Goal: Information Seeking & Learning: Learn about a topic

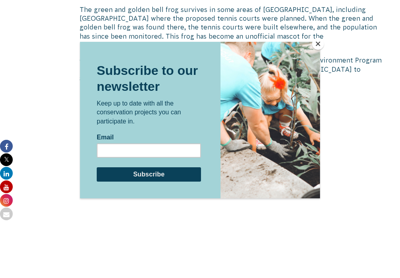
scroll to position [569, 0]
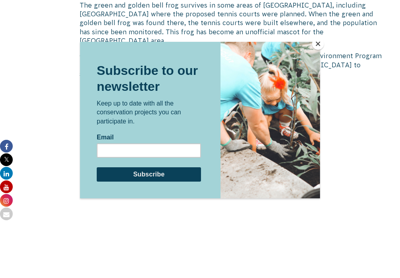
click at [317, 45] on button "Close" at bounding box center [318, 44] width 12 height 12
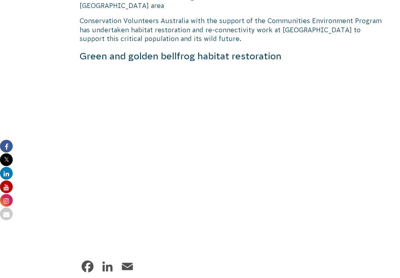
scroll to position [608, 0]
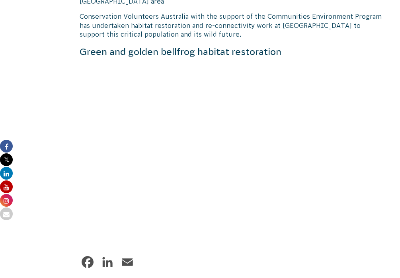
click at [269, 254] on div "Facebook LinkedIn Email" at bounding box center [232, 263] width 305 height 19
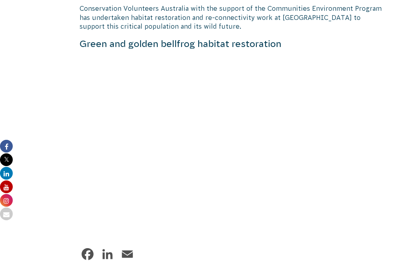
scroll to position [618, 0]
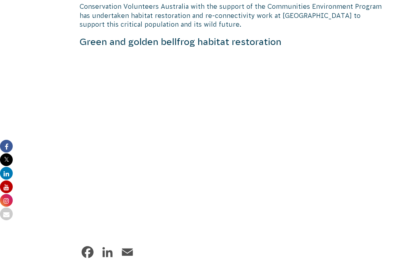
click at [345, 244] on div "Facebook LinkedIn Email" at bounding box center [232, 253] width 305 height 19
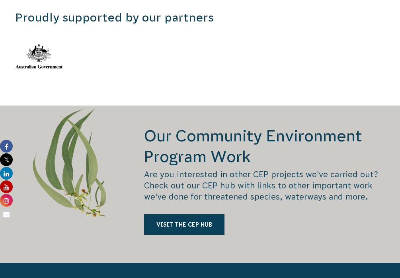
scroll to position [886, 0]
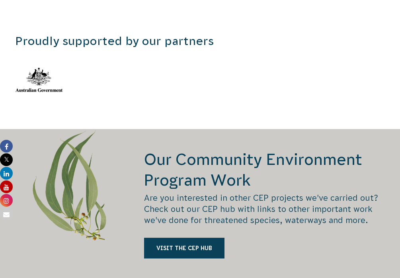
click at [321, 238] on div "Visit the CEP Hub" at bounding box center [264, 252] width 241 height 29
click at [286, 169] on h2 "Our Community Environment Program Work" at bounding box center [264, 169] width 241 height 41
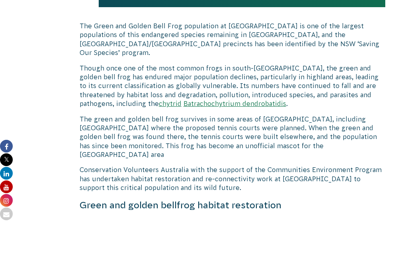
scroll to position [455, 0]
